Goal: Task Accomplishment & Management: Manage account settings

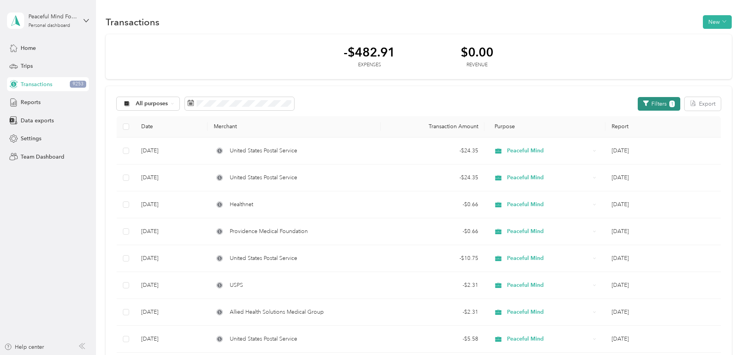
click at [637, 102] on button "Filters 1" at bounding box center [658, 104] width 42 height 14
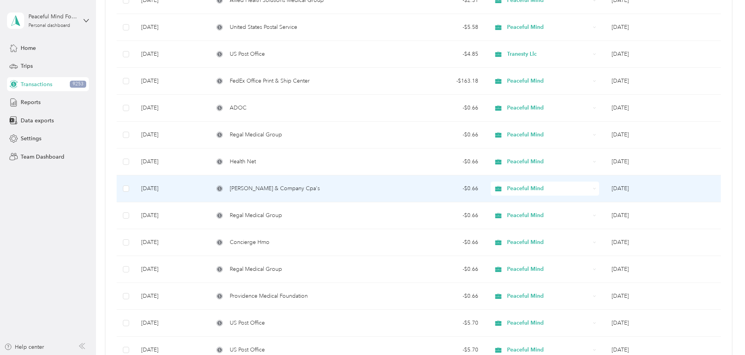
scroll to position [39, 0]
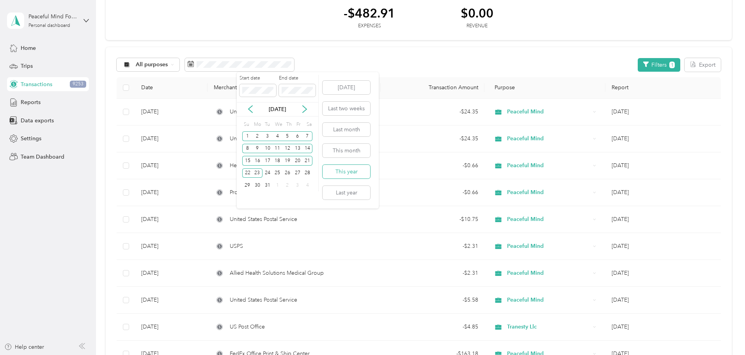
click at [350, 167] on button "This year" at bounding box center [346, 172] width 48 height 14
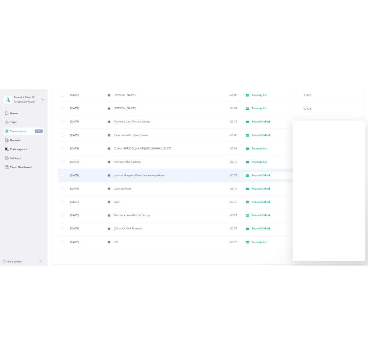
scroll to position [450, 0]
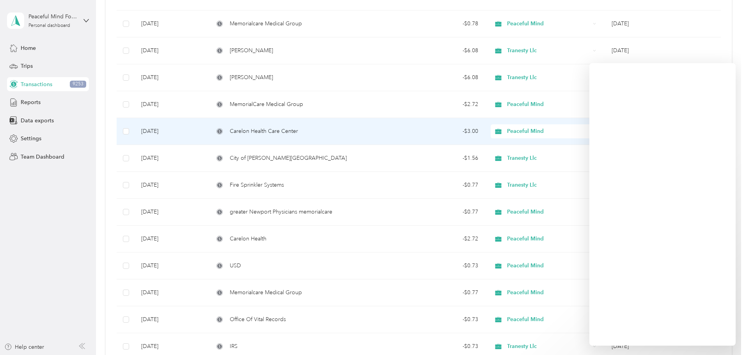
click at [305, 125] on td "Carelon Health Care Center" at bounding box center [293, 131] width 173 height 27
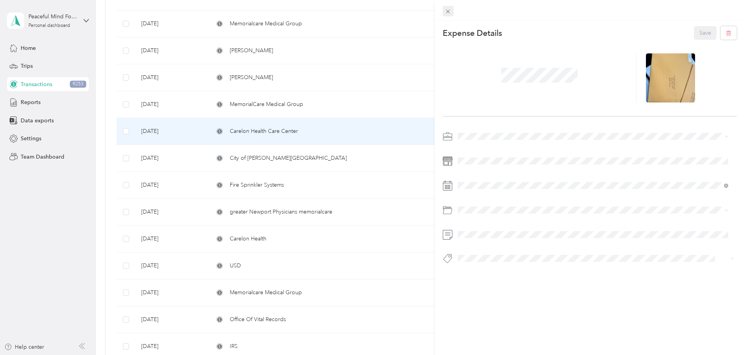
click at [448, 8] on icon at bounding box center [447, 11] width 7 height 7
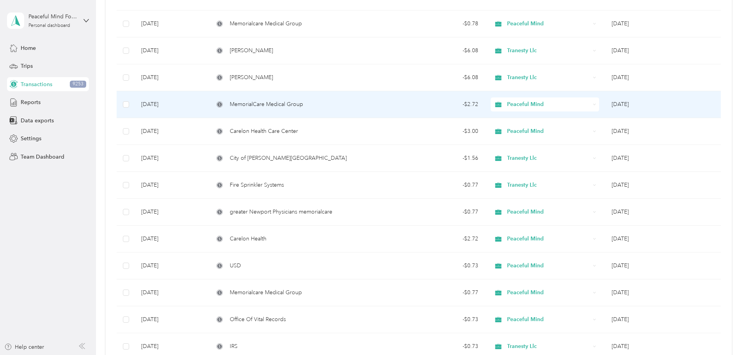
click at [303, 103] on span "MemorialCare Medical Group" at bounding box center [266, 104] width 73 height 9
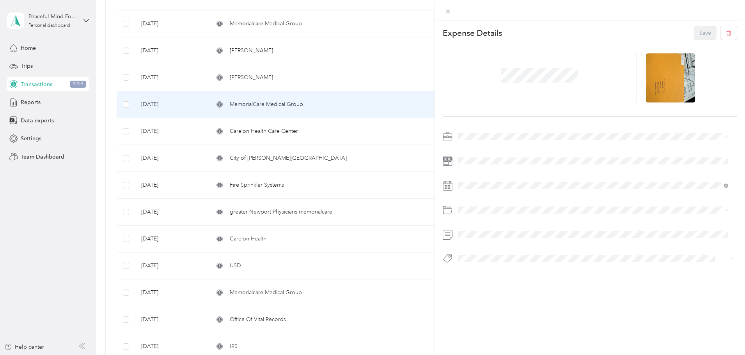
click at [312, 130] on div "This expense cannot be edited because it is either under review, approved, or p…" at bounding box center [372, 177] width 745 height 355
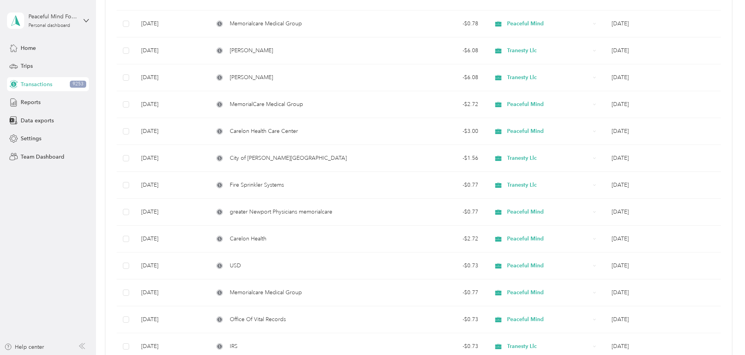
click at [298, 134] on span "Carelon Health Care Center" at bounding box center [264, 131] width 68 height 9
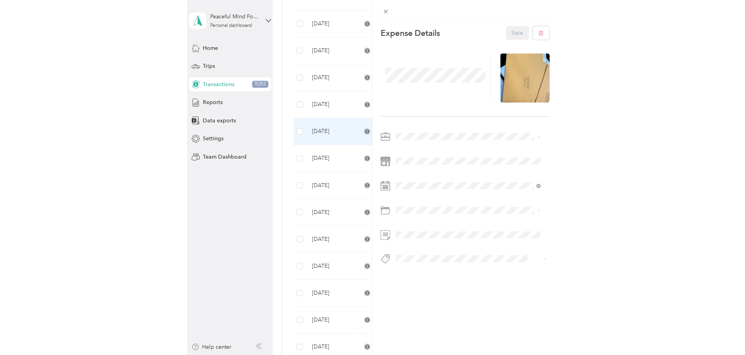
scroll to position [450, 0]
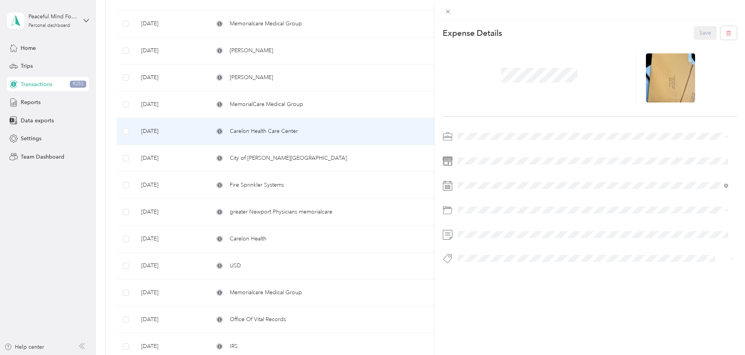
click at [304, 103] on div "This expense cannot be edited because it is either under review, approved, or p…" at bounding box center [372, 177] width 745 height 355
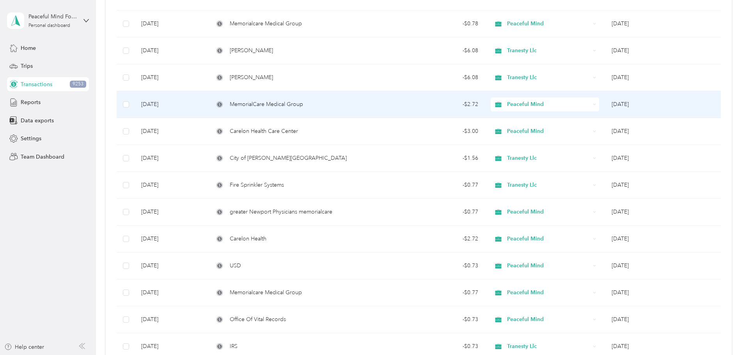
click at [303, 102] on span "MemorialCare Medical Group" at bounding box center [266, 104] width 73 height 9
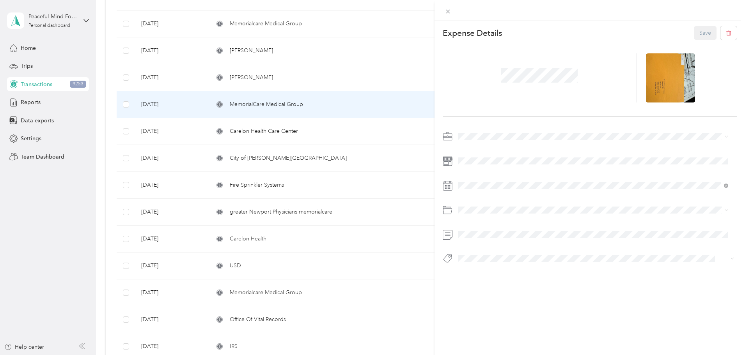
click at [297, 131] on div "This expense cannot be edited because it is either under review, approved, or p…" at bounding box center [372, 177] width 745 height 355
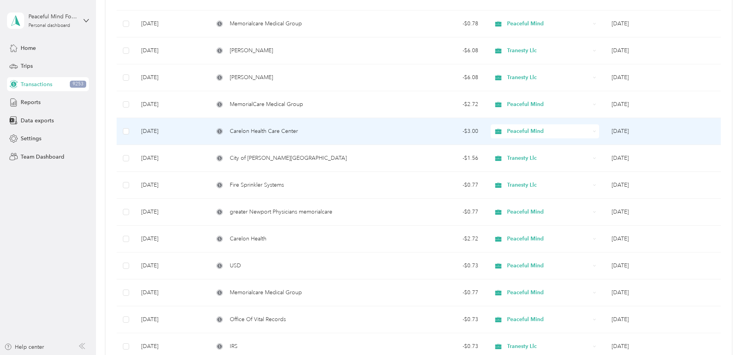
click at [298, 130] on span "Carelon Health Care Center" at bounding box center [264, 131] width 68 height 9
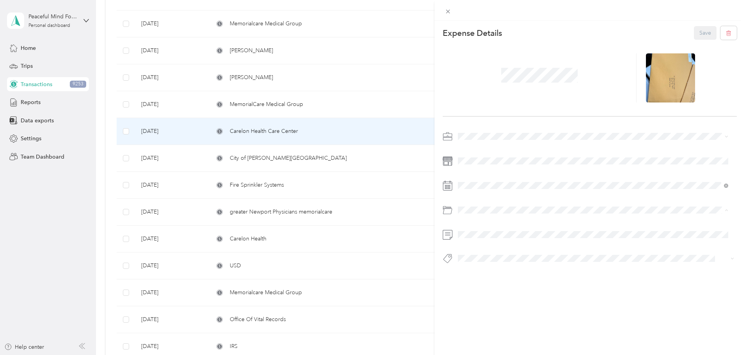
click at [526, 85] on span at bounding box center [539, 75] width 82 height 20
click at [514, 319] on div "This expense cannot be edited because it is either under review, approved, or p…" at bounding box center [589, 198] width 310 height 355
click at [699, 35] on button "Save" at bounding box center [705, 33] width 23 height 14
